Goal: Task Accomplishment & Management: Manage account settings

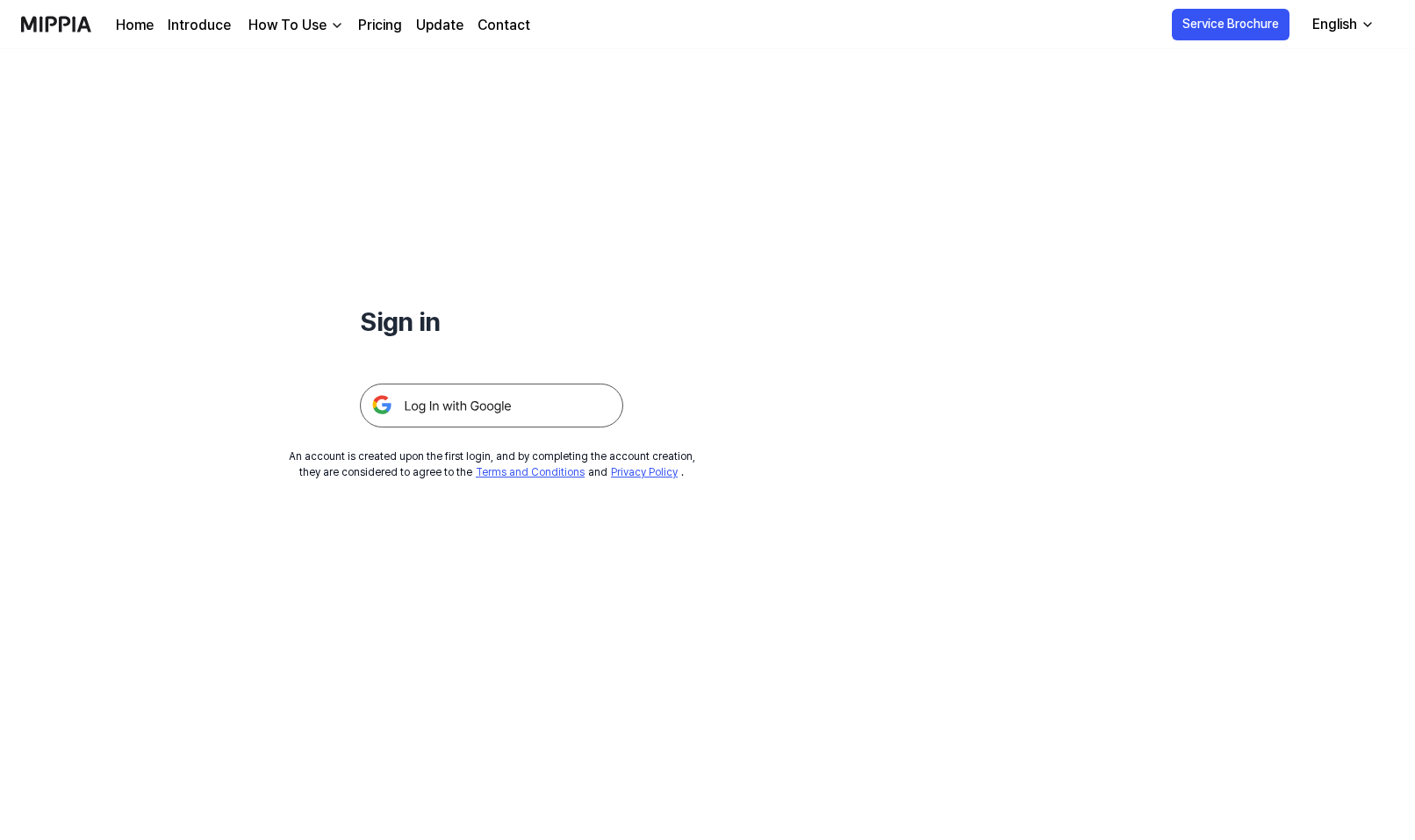
click at [467, 423] on img at bounding box center [491, 405] width 263 height 44
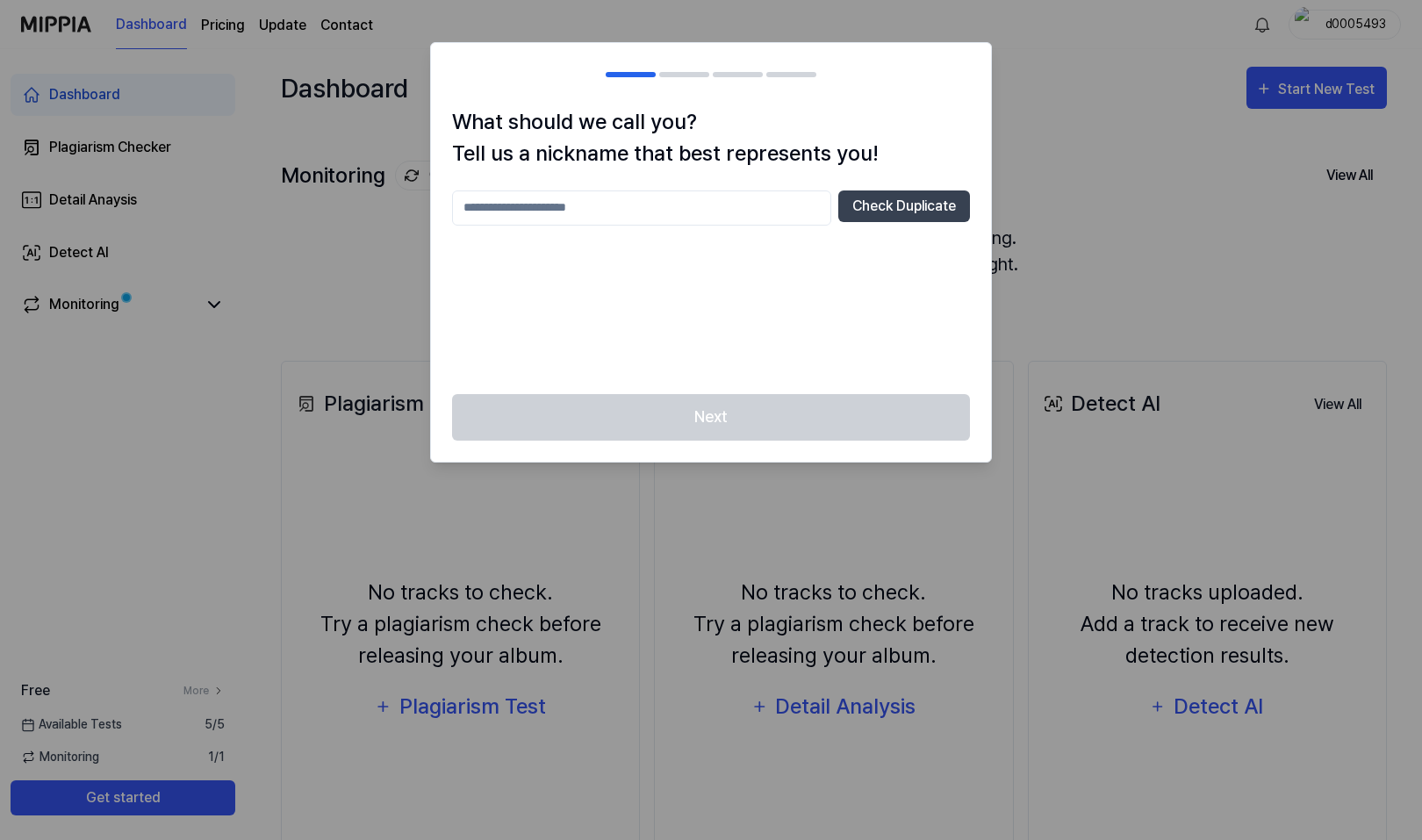
click at [218, 232] on div at bounding box center [711, 420] width 1422 height 840
click at [146, 163] on div at bounding box center [711, 420] width 1422 height 840
drag, startPoint x: 140, startPoint y: 157, endPoint x: 150, endPoint y: 166, distance: 13.5
